Goal: Go to known website: Access a specific website the user already knows

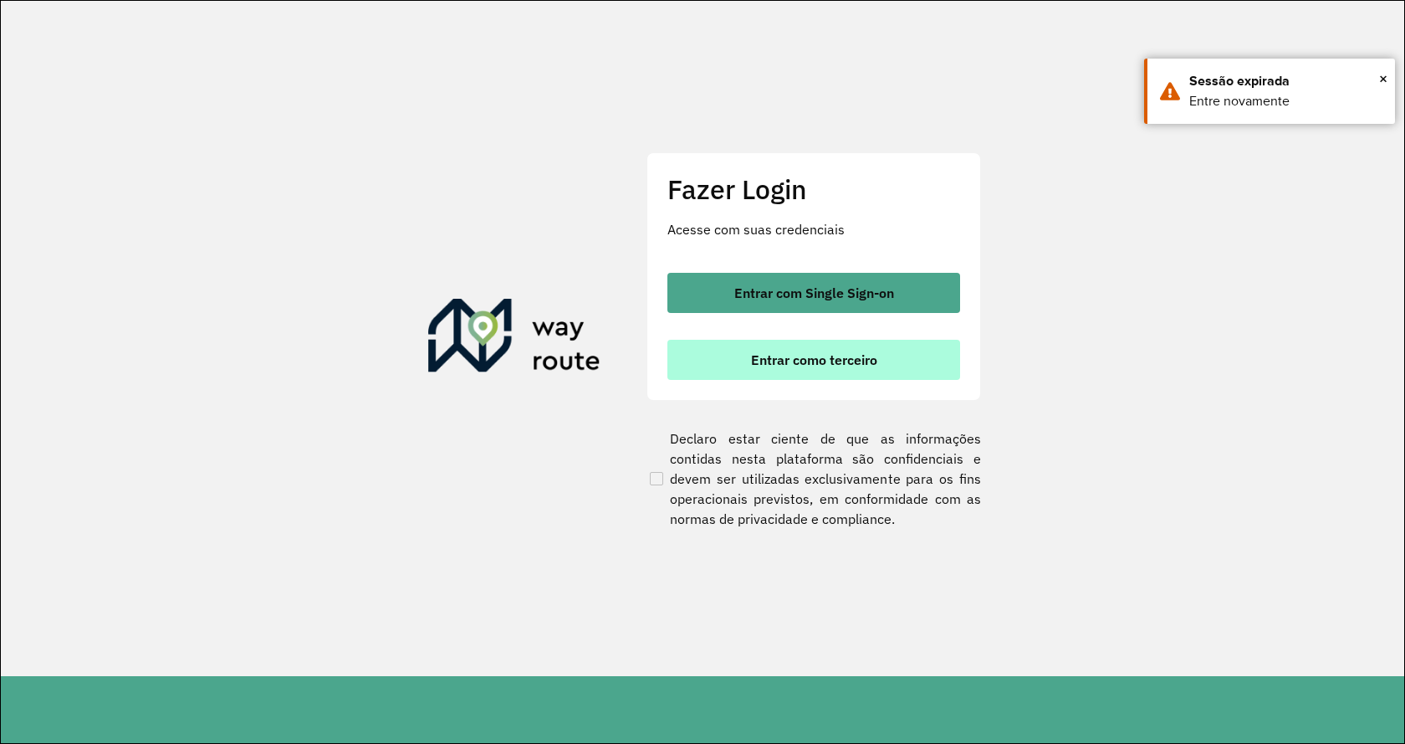
click at [877, 355] on span "Entrar como terceiro" at bounding box center [814, 359] width 126 height 13
